Goal: Task Accomplishment & Management: Manage account settings

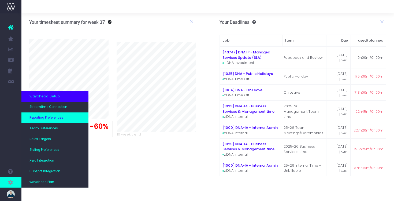
click at [56, 118] on span "Reporting Preferences" at bounding box center [46, 117] width 34 height 5
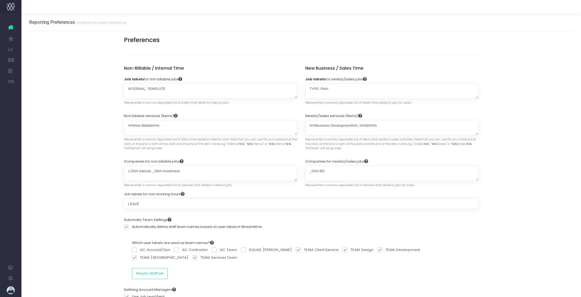
click at [11, 28] on icon at bounding box center [10, 27] width 5 height 7
